Goal: Obtain resource: Obtain resource

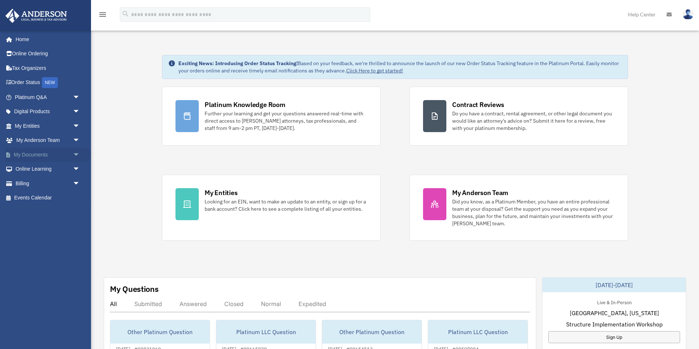
click at [76, 155] on span "arrow_drop_down" at bounding box center [80, 154] width 15 height 15
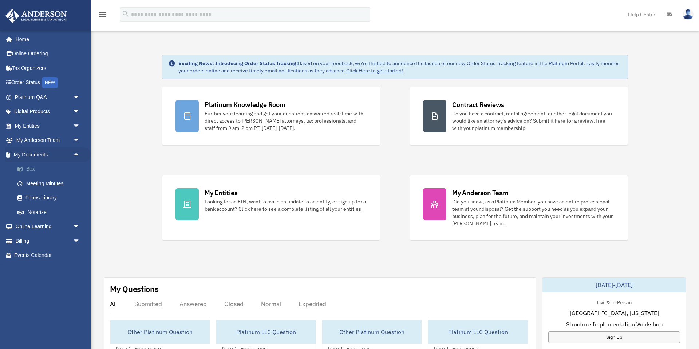
click at [33, 169] on link "Box" at bounding box center [50, 169] width 81 height 15
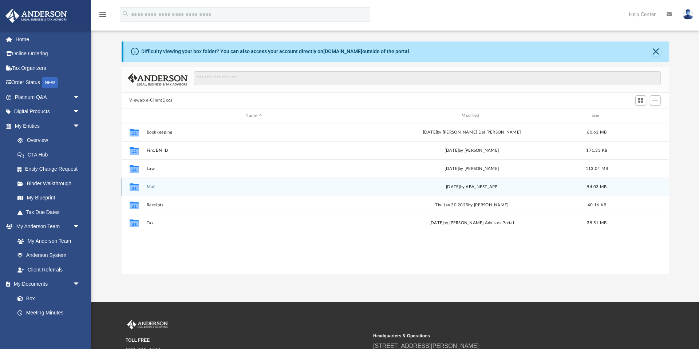
scroll to position [11, 0]
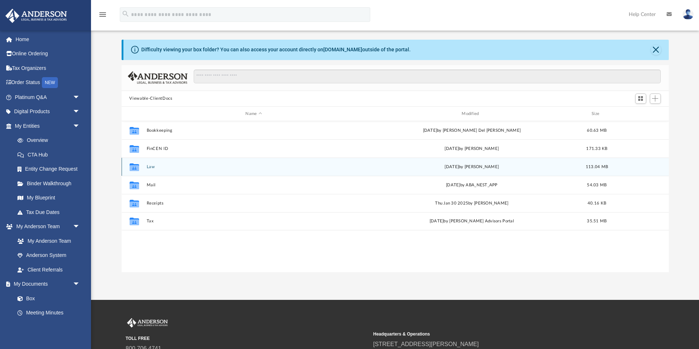
click at [152, 167] on button "Law" at bounding box center [253, 167] width 215 height 5
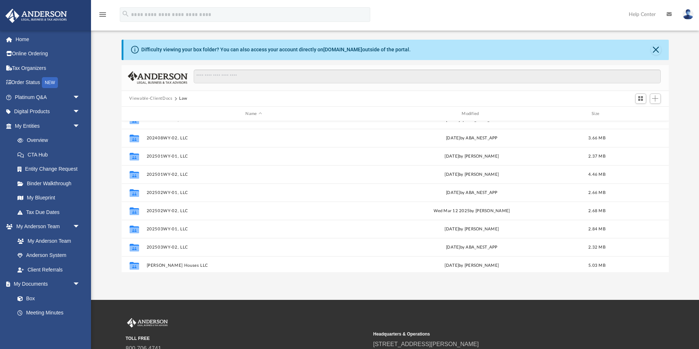
scroll to position [234, 0]
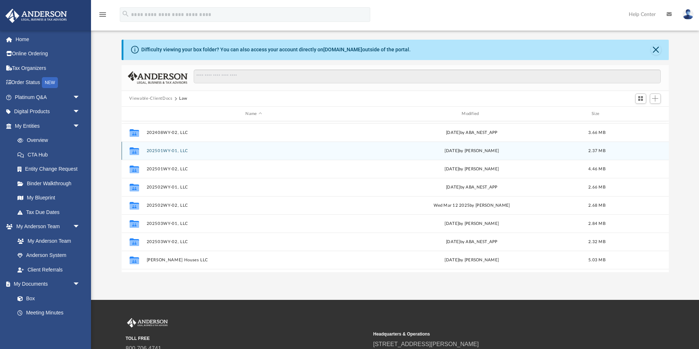
click at [166, 150] on button "202501WY-01, LLC" at bounding box center [253, 151] width 215 height 5
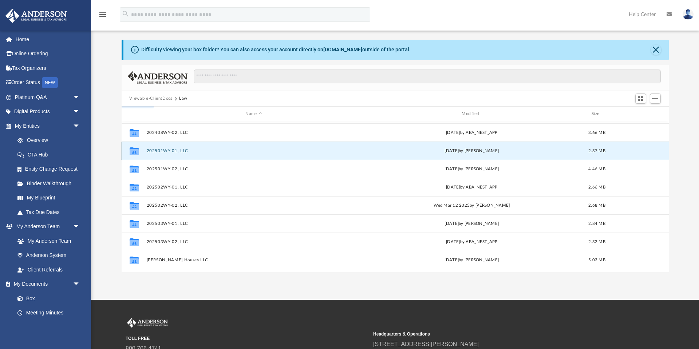
scroll to position [0, 0]
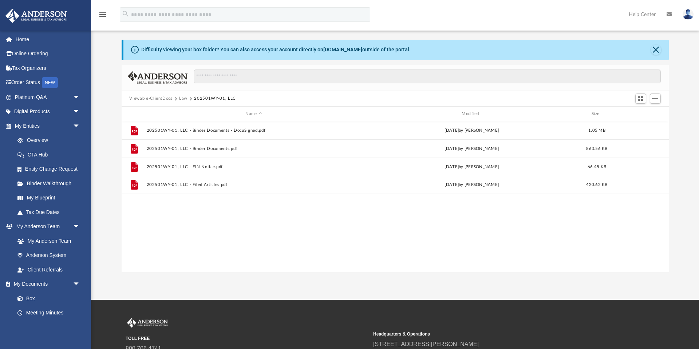
click at [186, 99] on button "Law" at bounding box center [183, 98] width 8 height 7
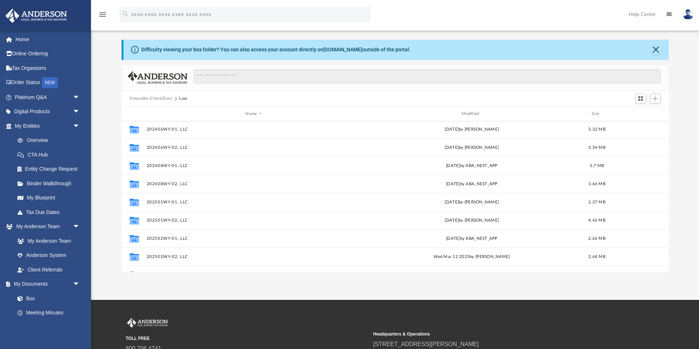
scroll to position [186, 0]
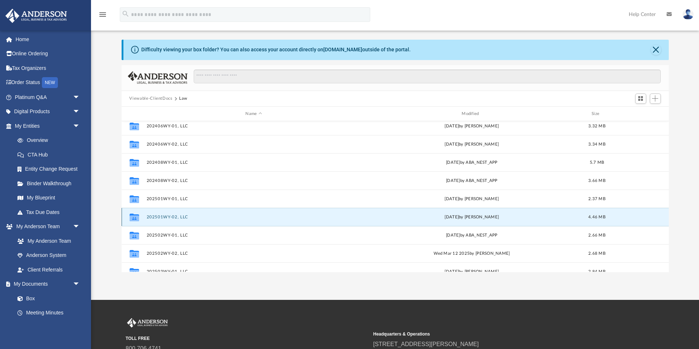
click at [169, 215] on button "202501WY-02, LLC" at bounding box center [253, 217] width 215 height 5
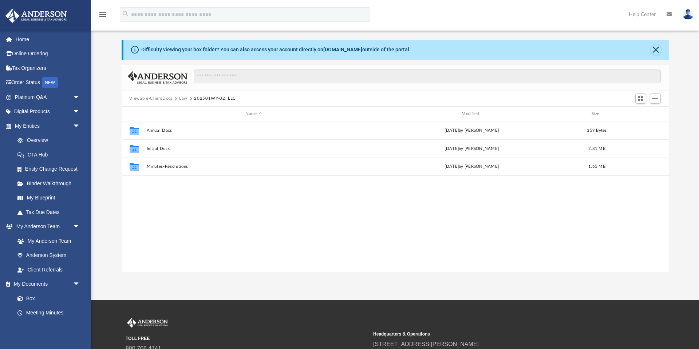
scroll to position [0, 0]
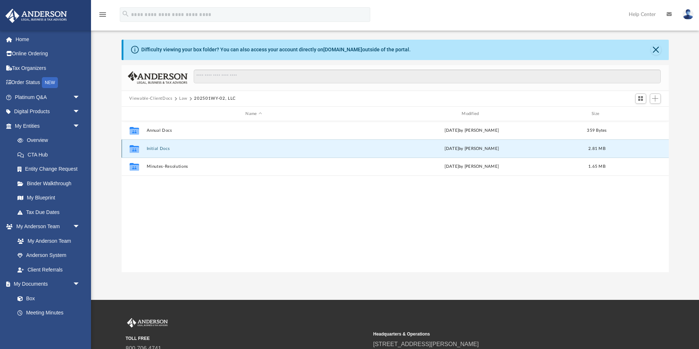
click at [159, 150] on button "Initial Docs" at bounding box center [253, 148] width 215 height 5
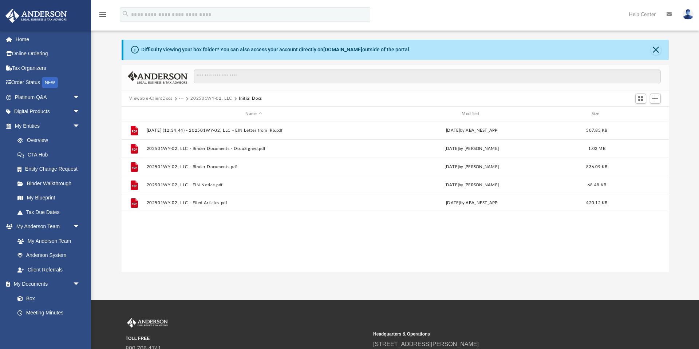
click at [208, 100] on button "202501WY-02, LLC" at bounding box center [211, 98] width 42 height 7
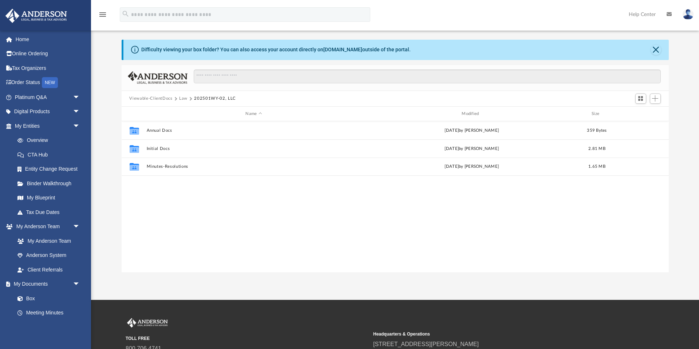
click at [183, 100] on button "Law" at bounding box center [183, 98] width 8 height 7
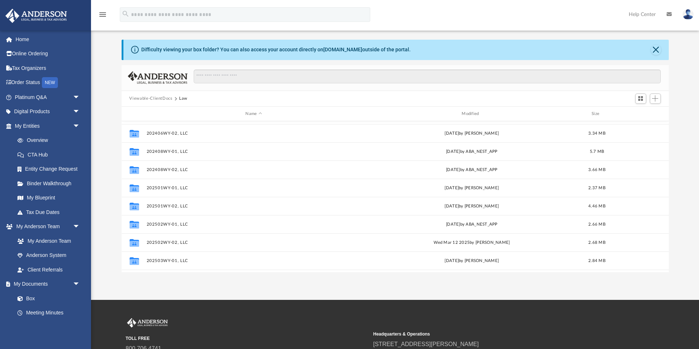
scroll to position [199, 0]
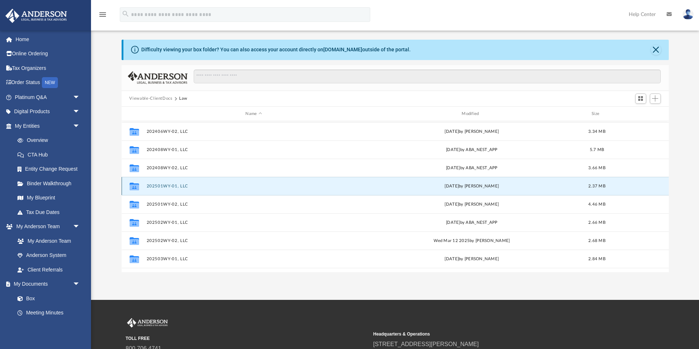
click at [162, 188] on button "202501WY-01, LLC" at bounding box center [253, 186] width 215 height 5
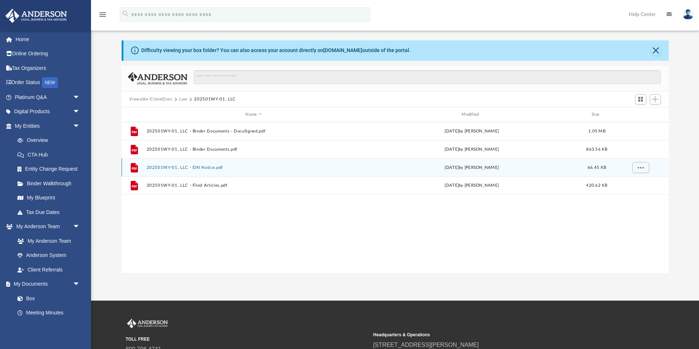
scroll to position [11, 0]
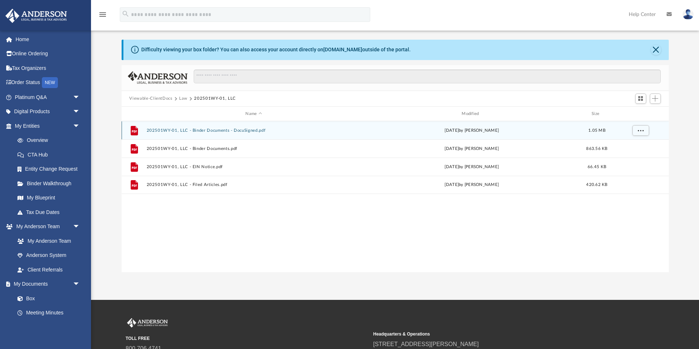
click at [225, 132] on button "202501WY-01, LLC - Binder Documents - DocuSigned.pdf" at bounding box center [253, 130] width 215 height 5
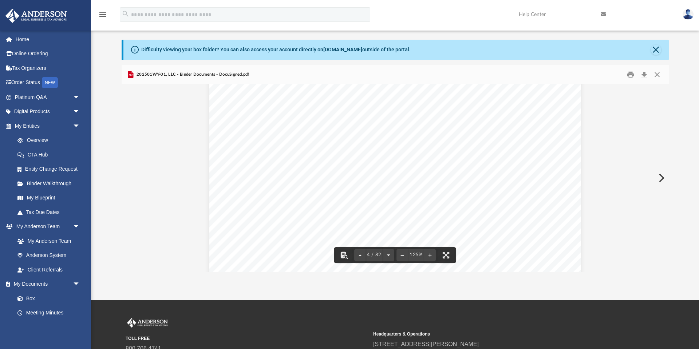
scroll to position [1661, 0]
click at [658, 74] on button "Close" at bounding box center [657, 74] width 13 height 11
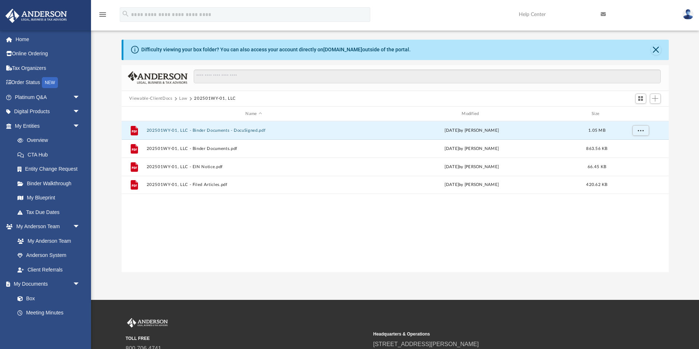
click at [185, 98] on button "Law" at bounding box center [183, 98] width 8 height 7
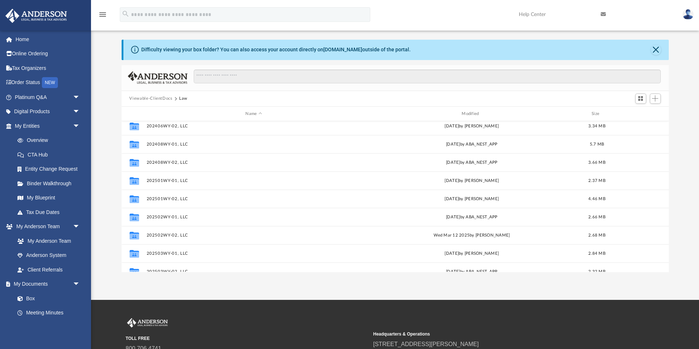
scroll to position [213, 0]
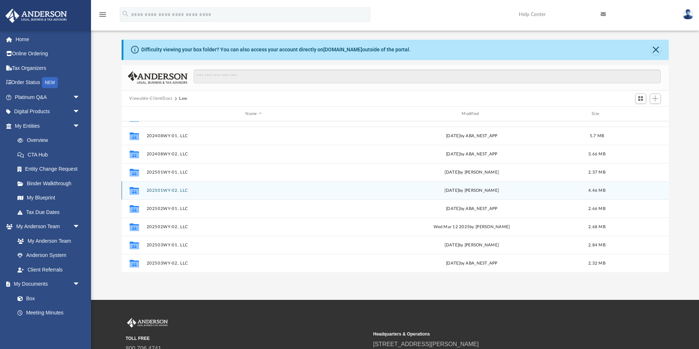
click at [165, 191] on button "202501WY-02, LLC" at bounding box center [253, 190] width 215 height 5
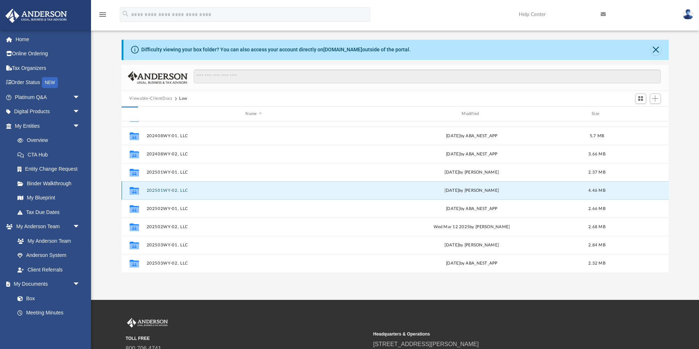
scroll to position [0, 0]
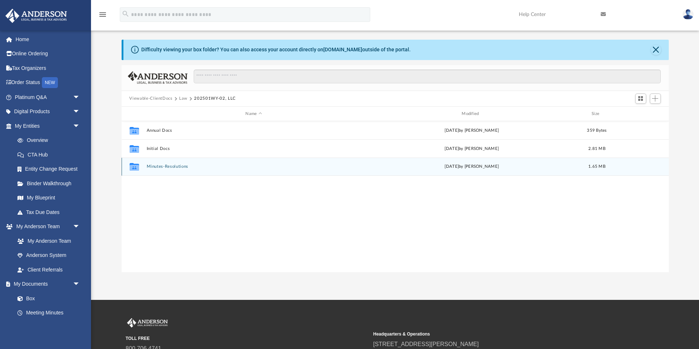
click at [164, 166] on button "Minutes-Resolutions" at bounding box center [253, 167] width 215 height 5
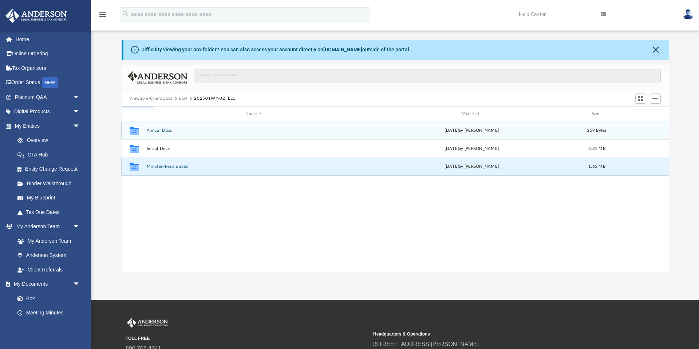
click at [163, 166] on button "Minutes-Resolutions" at bounding box center [253, 167] width 215 height 5
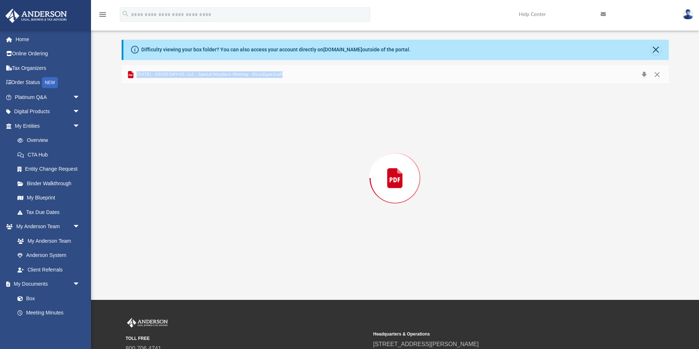
click at [163, 166] on div "Preview" at bounding box center [395, 178] width 547 height 188
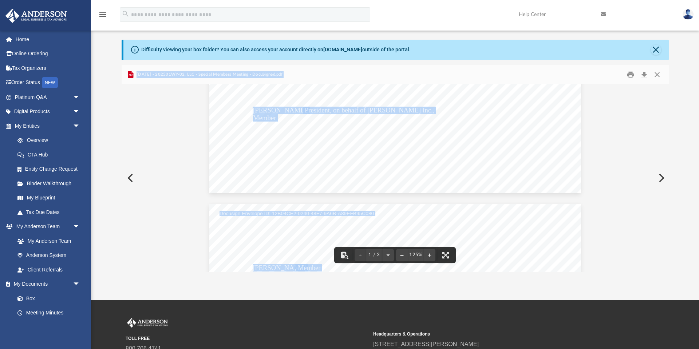
scroll to position [308, 0]
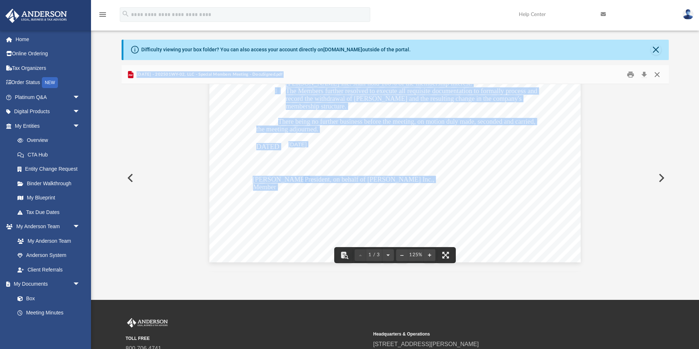
click at [658, 76] on button "Close" at bounding box center [657, 74] width 13 height 11
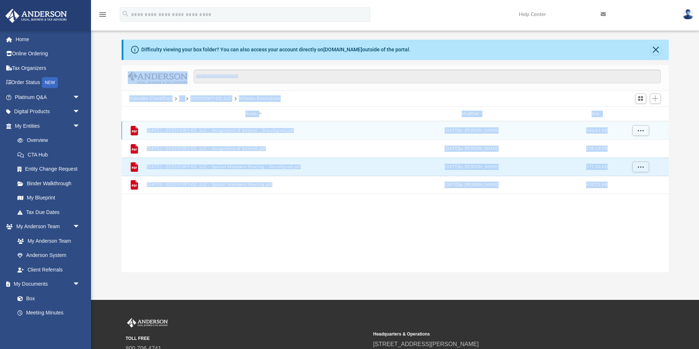
click at [257, 130] on button "[DATE] - 202501WY-02, LLC - Assignment of Interest - DocuSigned.pdf" at bounding box center [253, 130] width 215 height 5
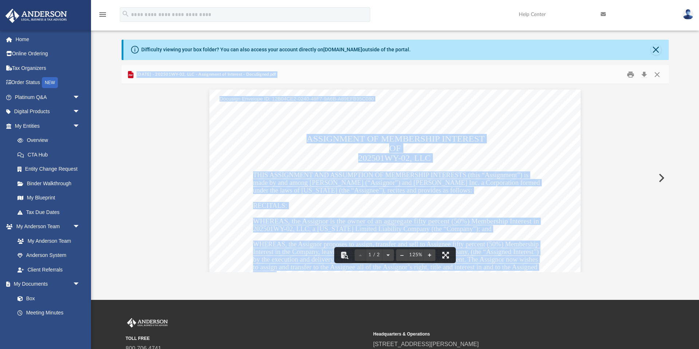
click at [526, 138] on div "Assignment of Membership Interest Page 1 of 2 ASSIGNMENT OF MEMBERSHIP INTEREST…" at bounding box center [394, 330] width 371 height 481
click at [656, 75] on button "Close" at bounding box center [657, 74] width 13 height 11
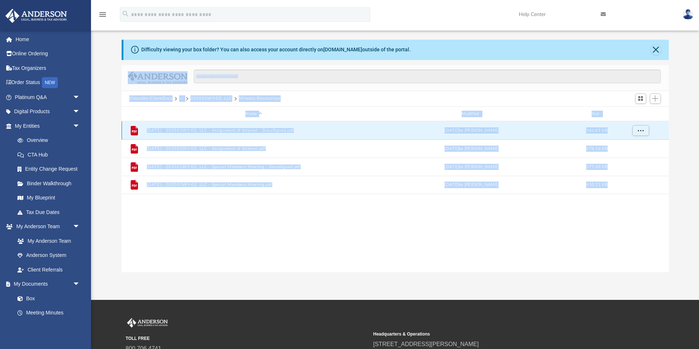
click at [208, 130] on button "[DATE] - 202501WY-02, LLC - Assignment of Interest - DocuSigned.pdf" at bounding box center [253, 130] width 215 height 5
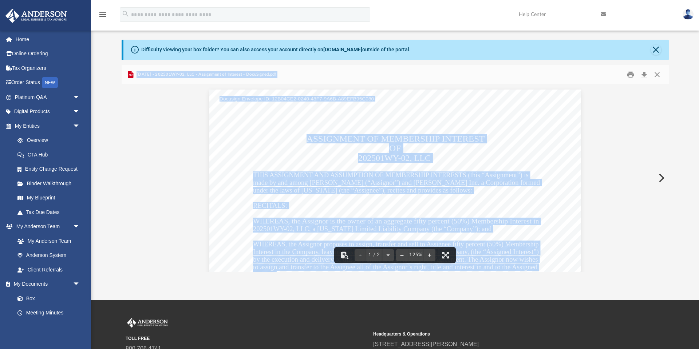
click at [164, 74] on span "[DATE] - 202501WY-02, LLC - Assignment of Interest - DocuSigned.pdf" at bounding box center [205, 74] width 141 height 7
click at [163, 75] on span "[DATE] - 202501WY-02, LLC - Assignment of Interest - DocuSigned.pdf" at bounding box center [205, 74] width 141 height 7
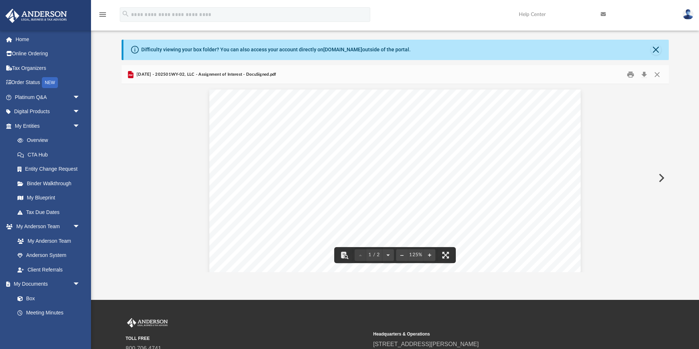
click at [154, 54] on div "Difficulty viewing your box folder? You can also access your account directly o…" at bounding box center [395, 50] width 545 height 20
click at [657, 76] on button "Close" at bounding box center [657, 74] width 13 height 11
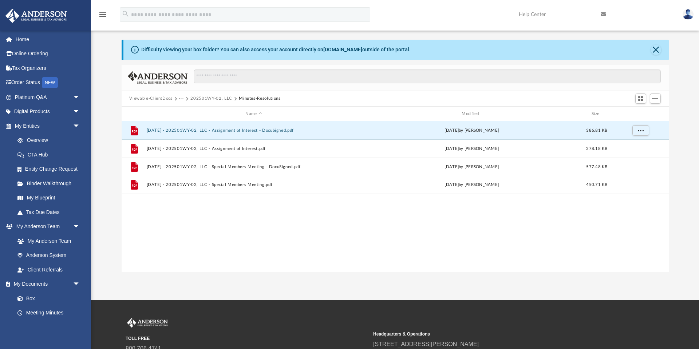
click at [204, 98] on button "202501WY-02, LLC" at bounding box center [211, 98] width 42 height 7
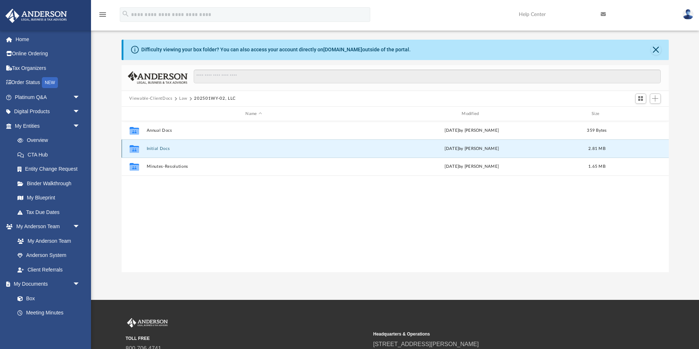
click at [165, 148] on button "Initial Docs" at bounding box center [253, 148] width 215 height 5
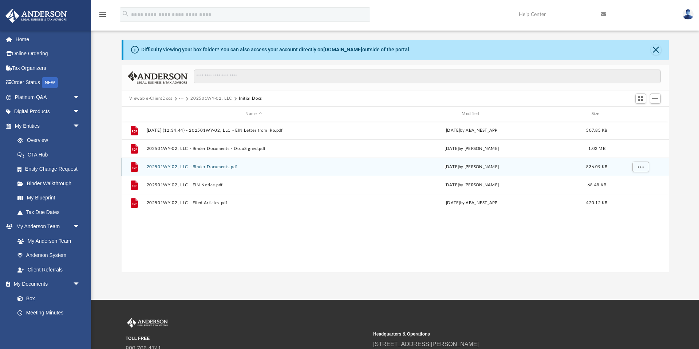
click at [176, 169] on button "202501WY-02, LLC - Binder Documents.pdf" at bounding box center [253, 167] width 215 height 5
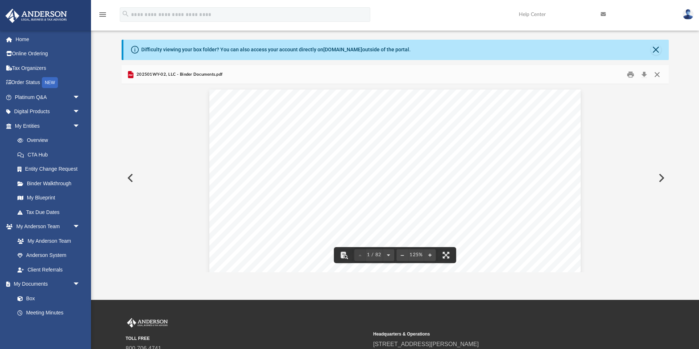
click at [655, 76] on button "Close" at bounding box center [657, 74] width 13 height 11
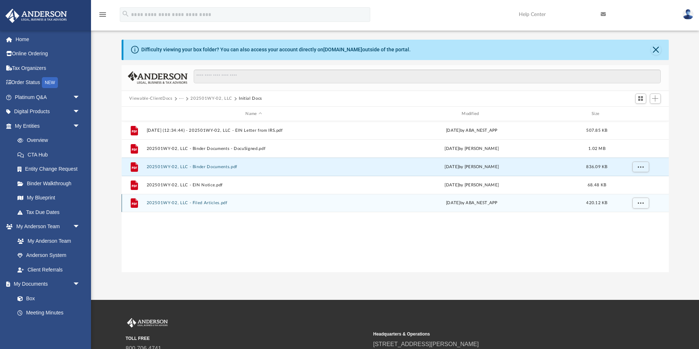
click at [192, 204] on button "202501WY-02, LLC - Filed Articles.pdf" at bounding box center [253, 203] width 215 height 5
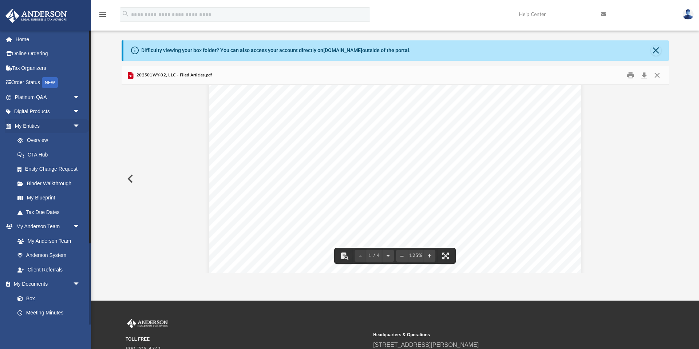
scroll to position [8, 0]
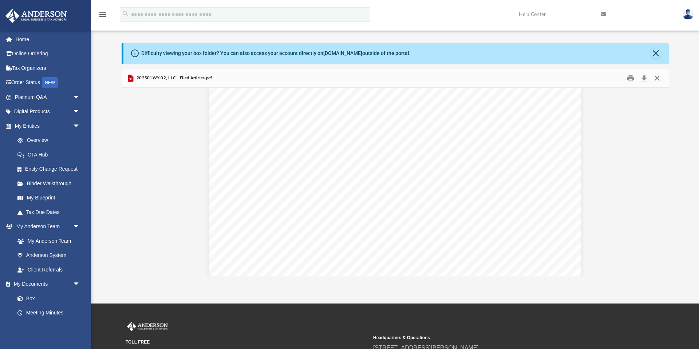
click at [659, 79] on button "Close" at bounding box center [657, 77] width 13 height 11
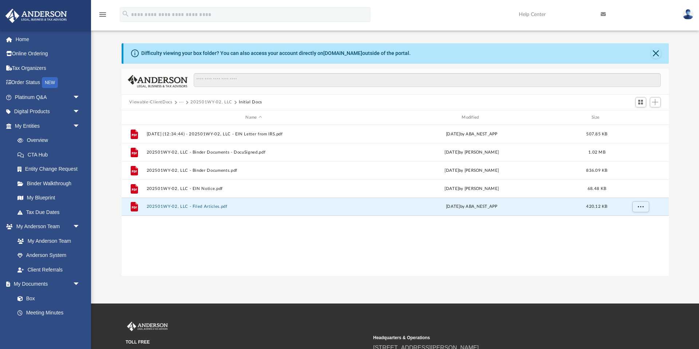
click at [196, 102] on button "202501WY-02, LLC" at bounding box center [211, 102] width 42 height 7
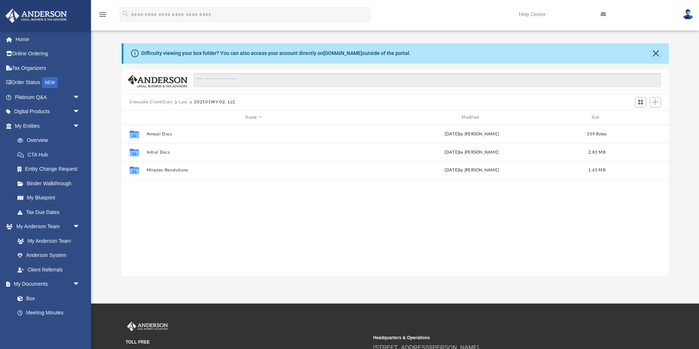
click at [181, 102] on button "Law" at bounding box center [183, 102] width 8 height 7
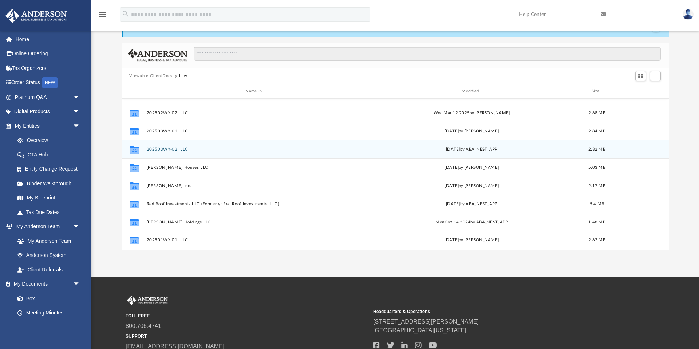
scroll to position [88, 0]
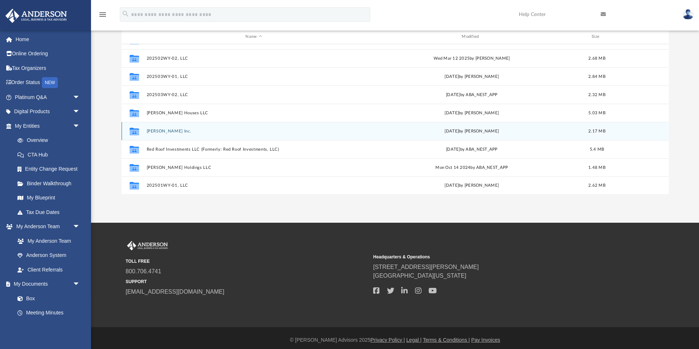
click at [173, 129] on button "[PERSON_NAME] Inc." at bounding box center [253, 131] width 215 height 5
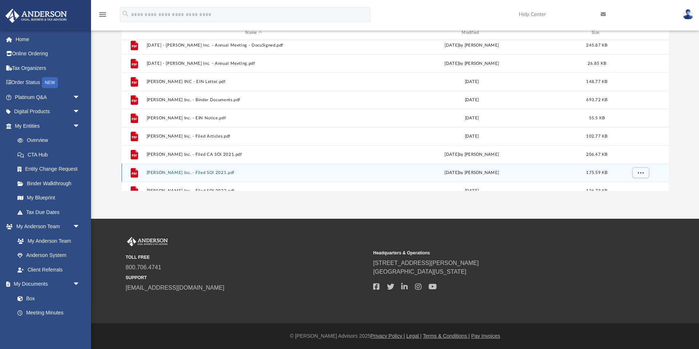
scroll to position [0, 0]
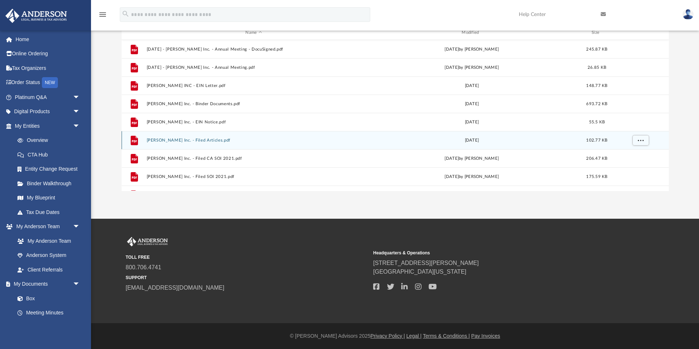
click at [179, 140] on button "[PERSON_NAME] Inc. - Filed Articles.pdf" at bounding box center [253, 140] width 215 height 5
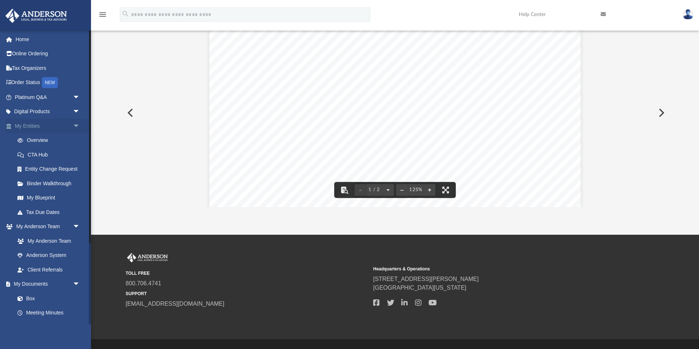
scroll to position [42, 0]
